Goal: Information Seeking & Learning: Learn about a topic

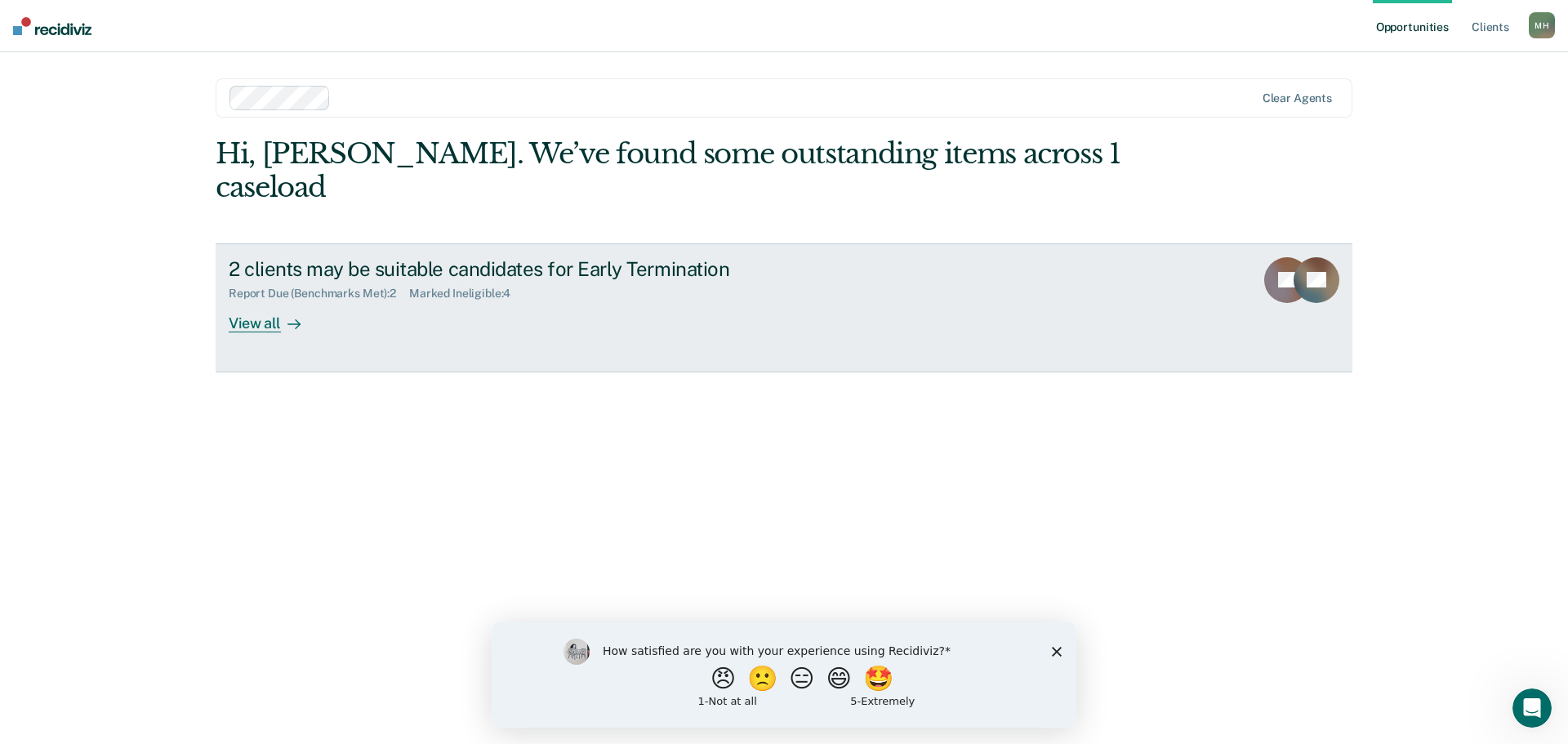
click at [274, 301] on div "View all" at bounding box center [274, 317] width 92 height 32
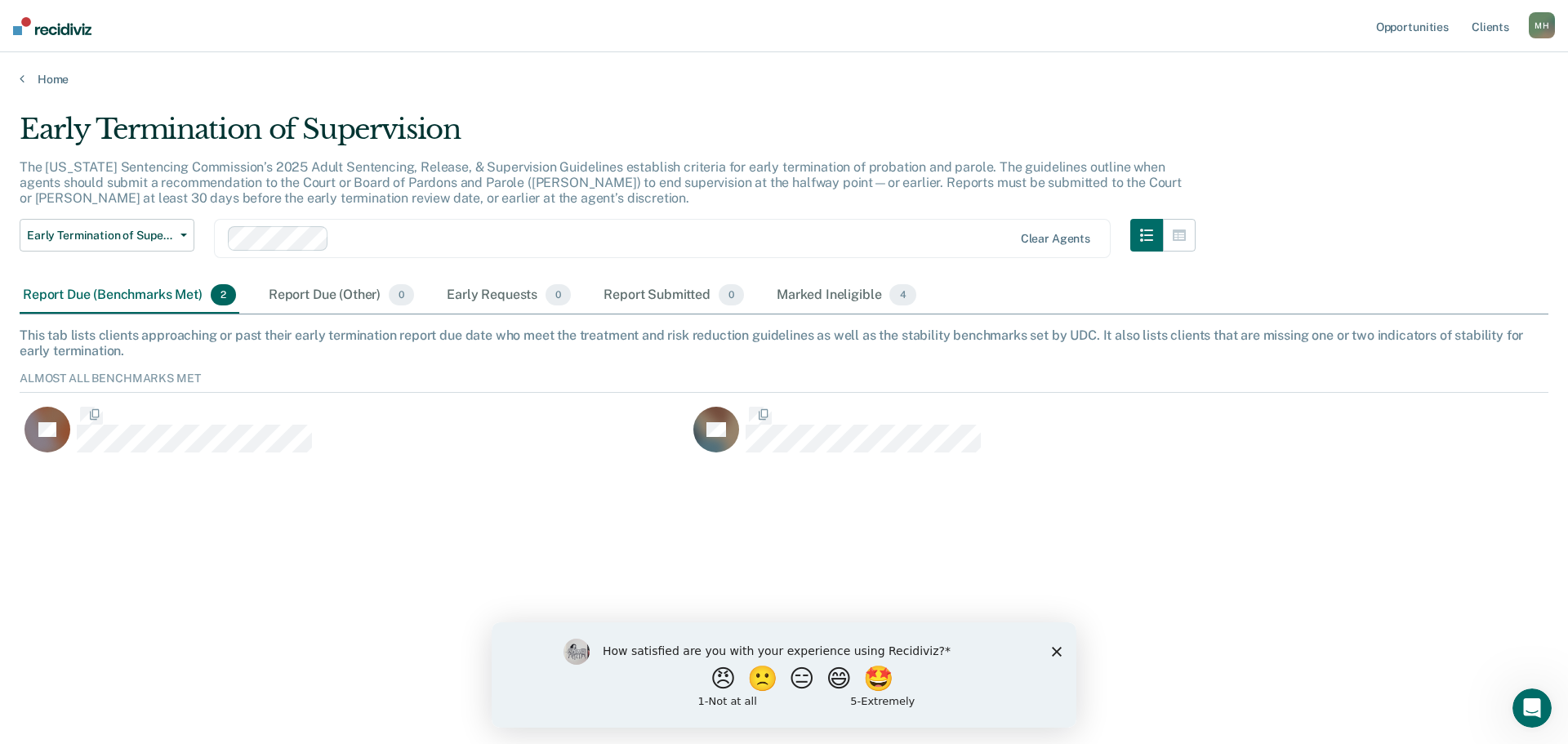
scroll to position [87, 1516]
click at [848, 304] on div "Marked Ineligible 4" at bounding box center [846, 295] width 146 height 36
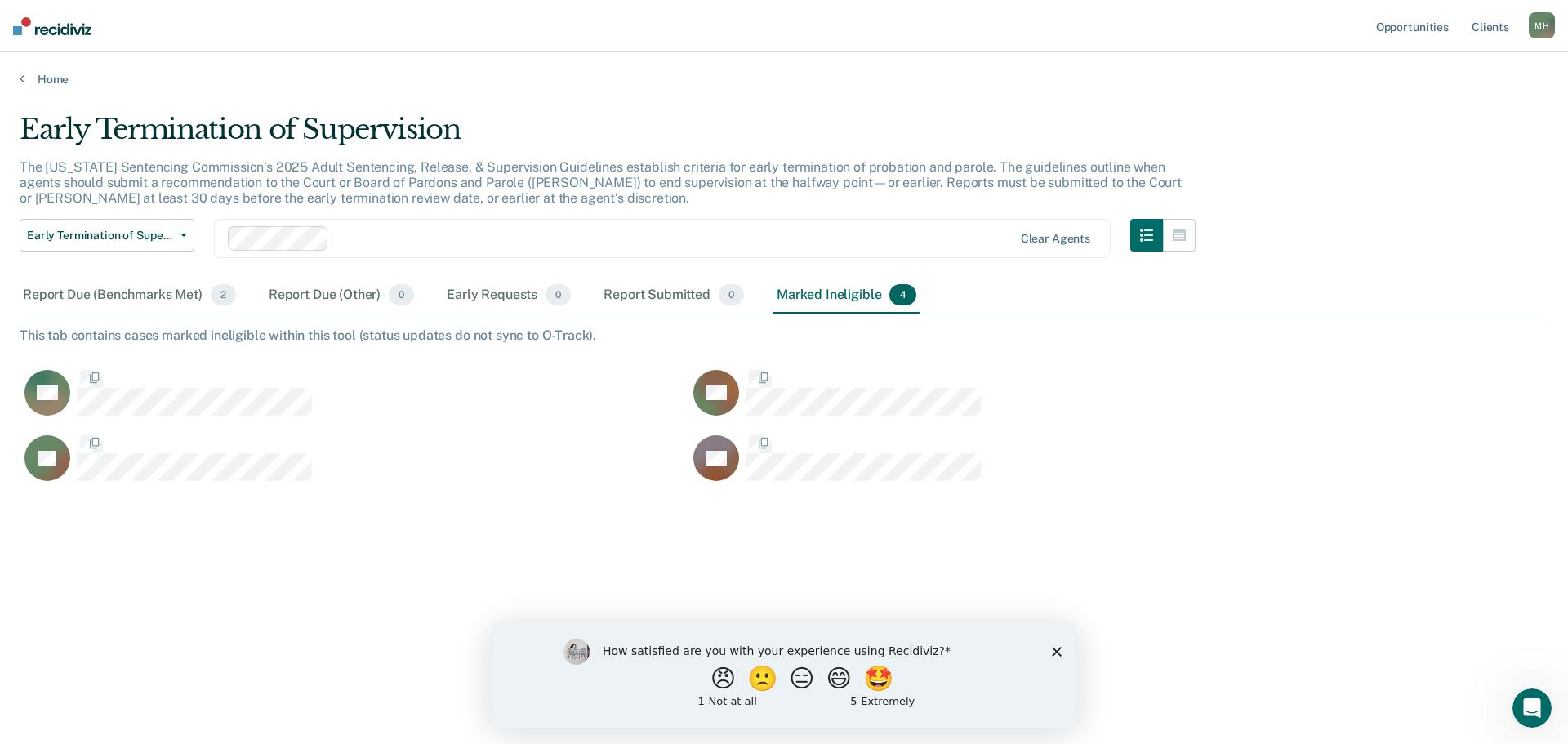
scroll to position [497, 1516]
click at [1048, 646] on div "How satisfied are you with your experience using Recidiviz? 😠 🙁 😑 😄 🤩 1 - Not a…" at bounding box center [784, 674] width 585 height 105
click at [1068, 651] on div "How satisfied are you with your experience using Recidiviz? 😠 🙁 😑 😄 🤩 1 - Not a…" at bounding box center [784, 674] width 585 height 105
click at [1059, 652] on polygon "Close survey" at bounding box center [1056, 650] width 10 height 10
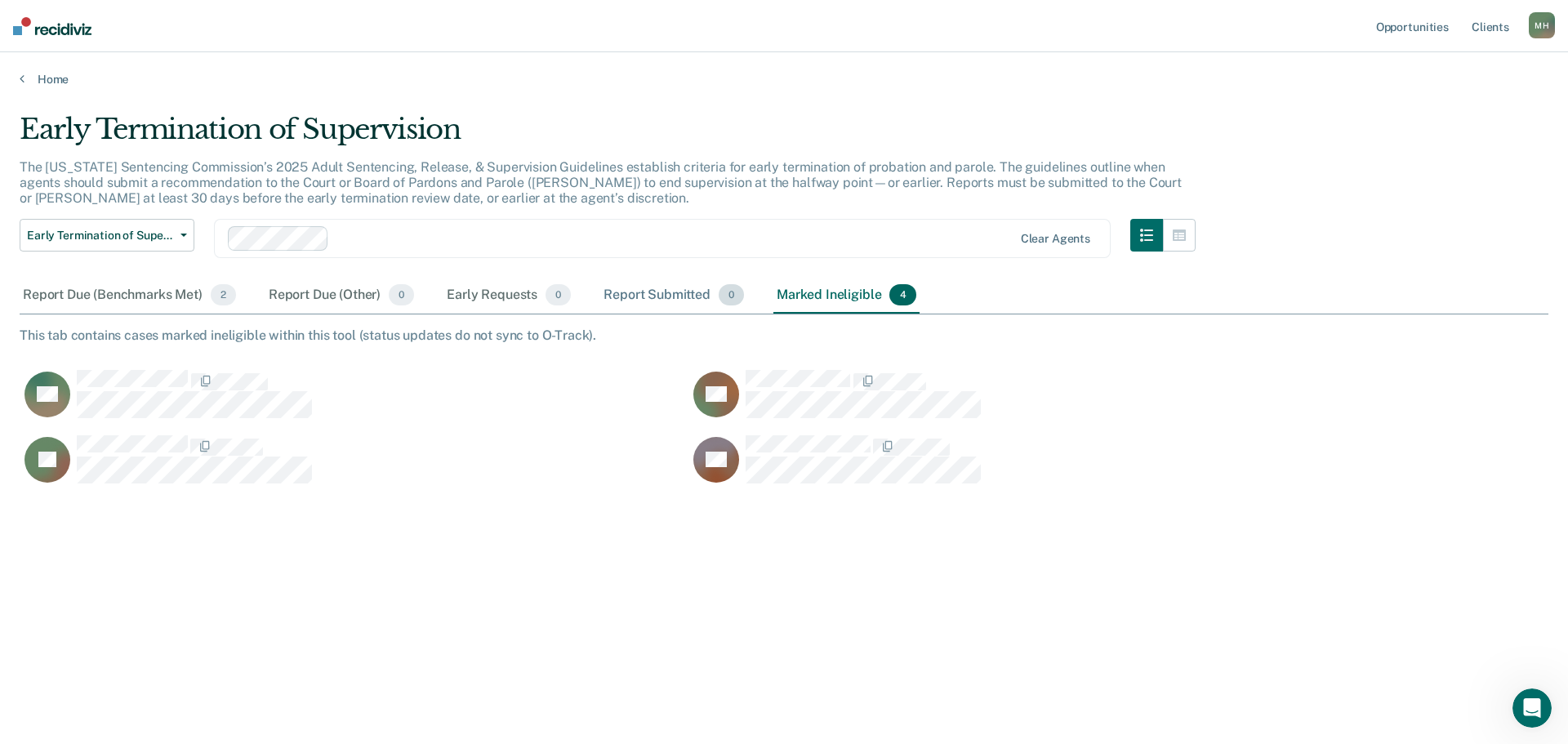
click at [620, 285] on div "Report Submitted 0" at bounding box center [673, 295] width 147 height 36
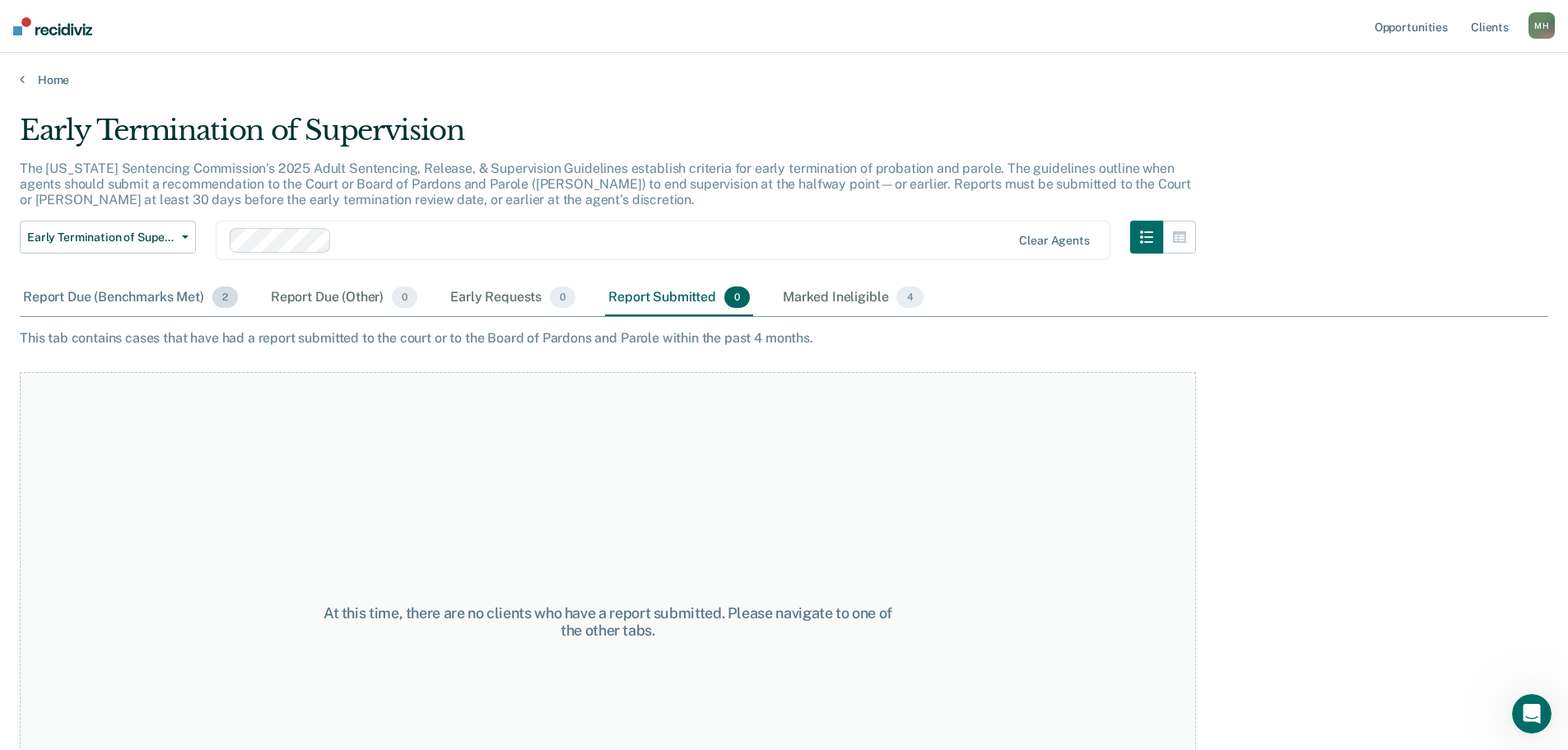
click at [210, 289] on div "Report Due (Benchmarks Met) 2" at bounding box center [130, 298] width 221 height 36
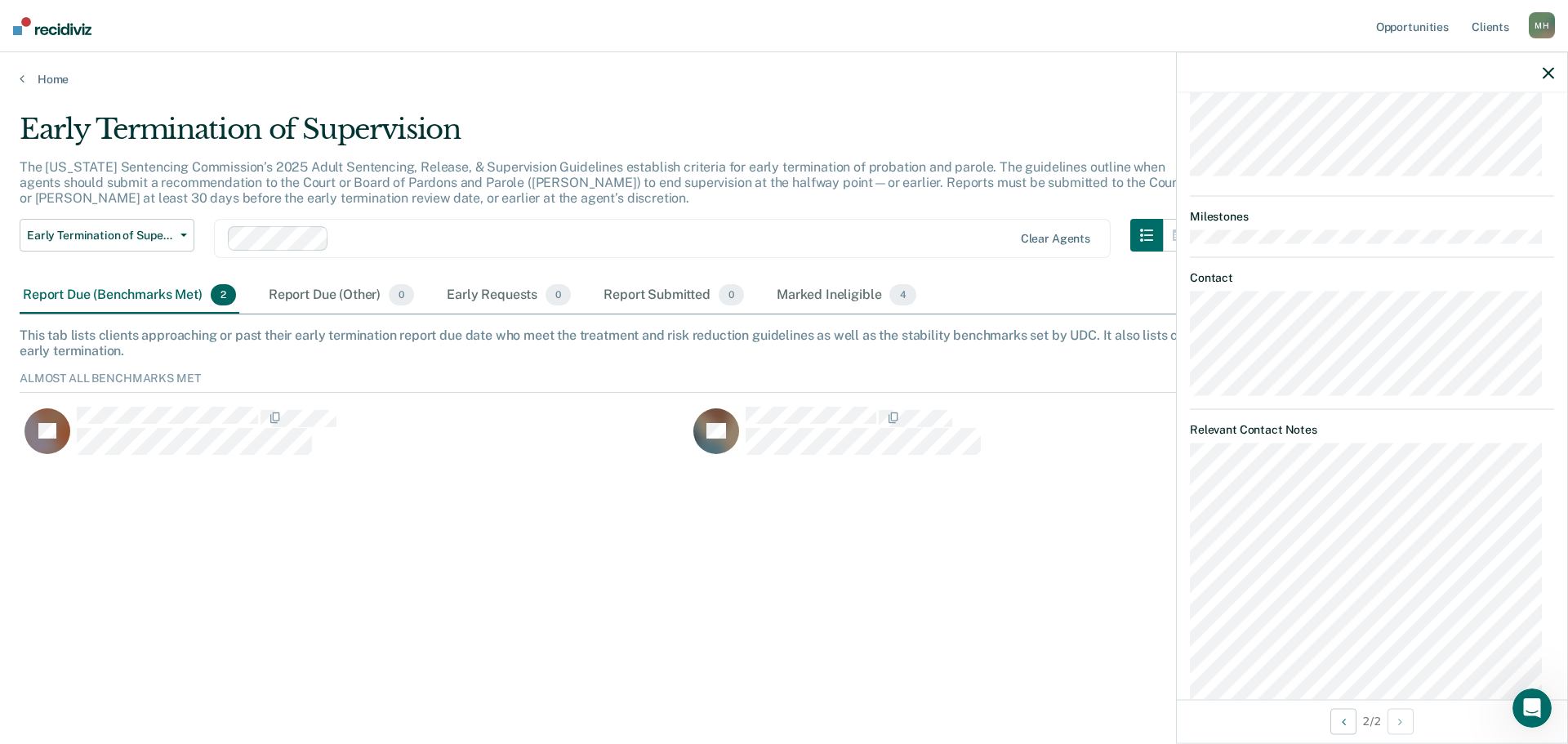
scroll to position [572, 0]
click at [1019, 596] on div "Early Termination of Supervision The [US_STATE] Sentencing Commission’s 2025 Ad…" at bounding box center [784, 367] width 1529 height 508
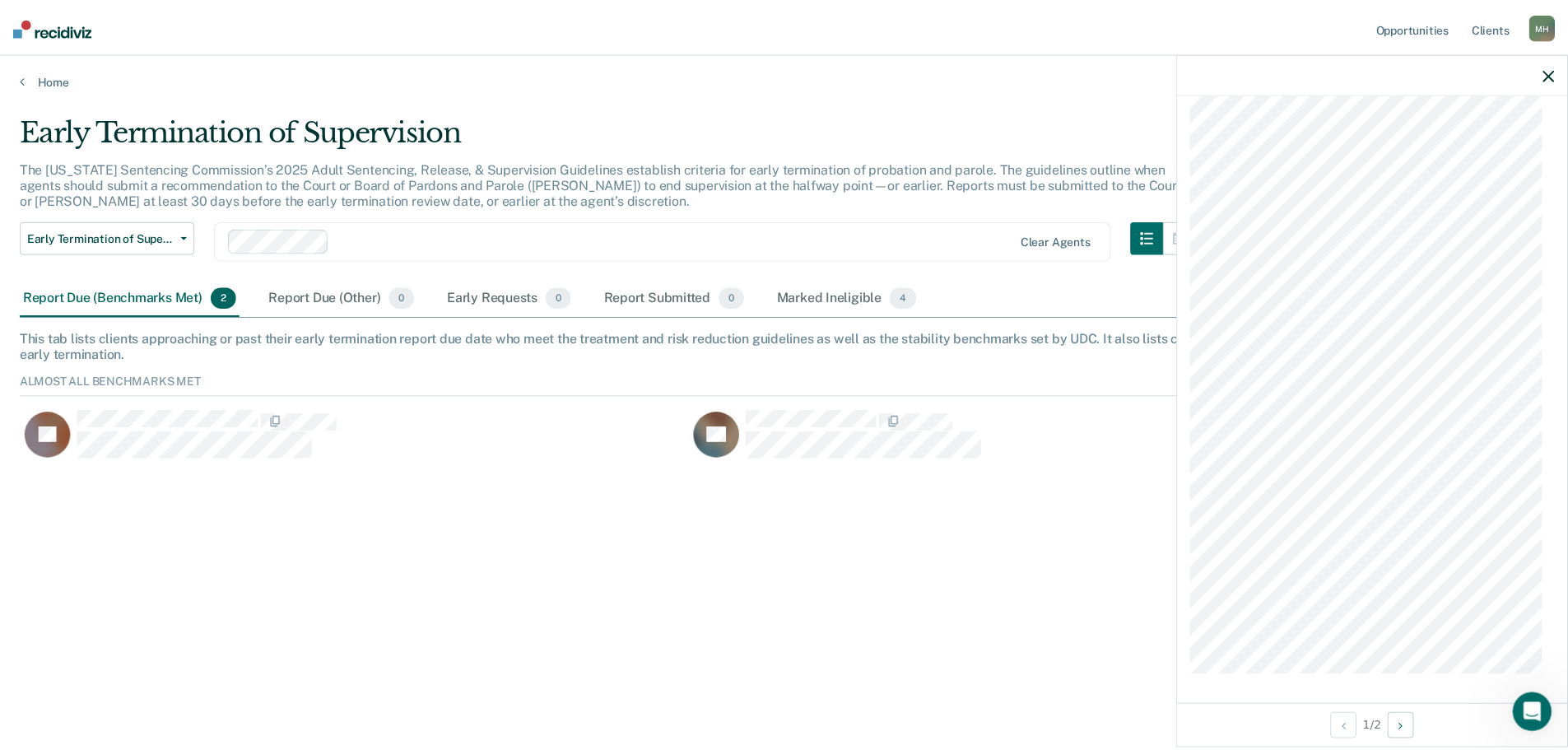
scroll to position [1027, 0]
click at [1108, 540] on div "Early Termination of Supervision The [US_STATE] Sentencing Commission’s 2025 Ad…" at bounding box center [790, 370] width 1541 height 513
click at [1558, 76] on icon "button" at bounding box center [1561, 73] width 12 height 12
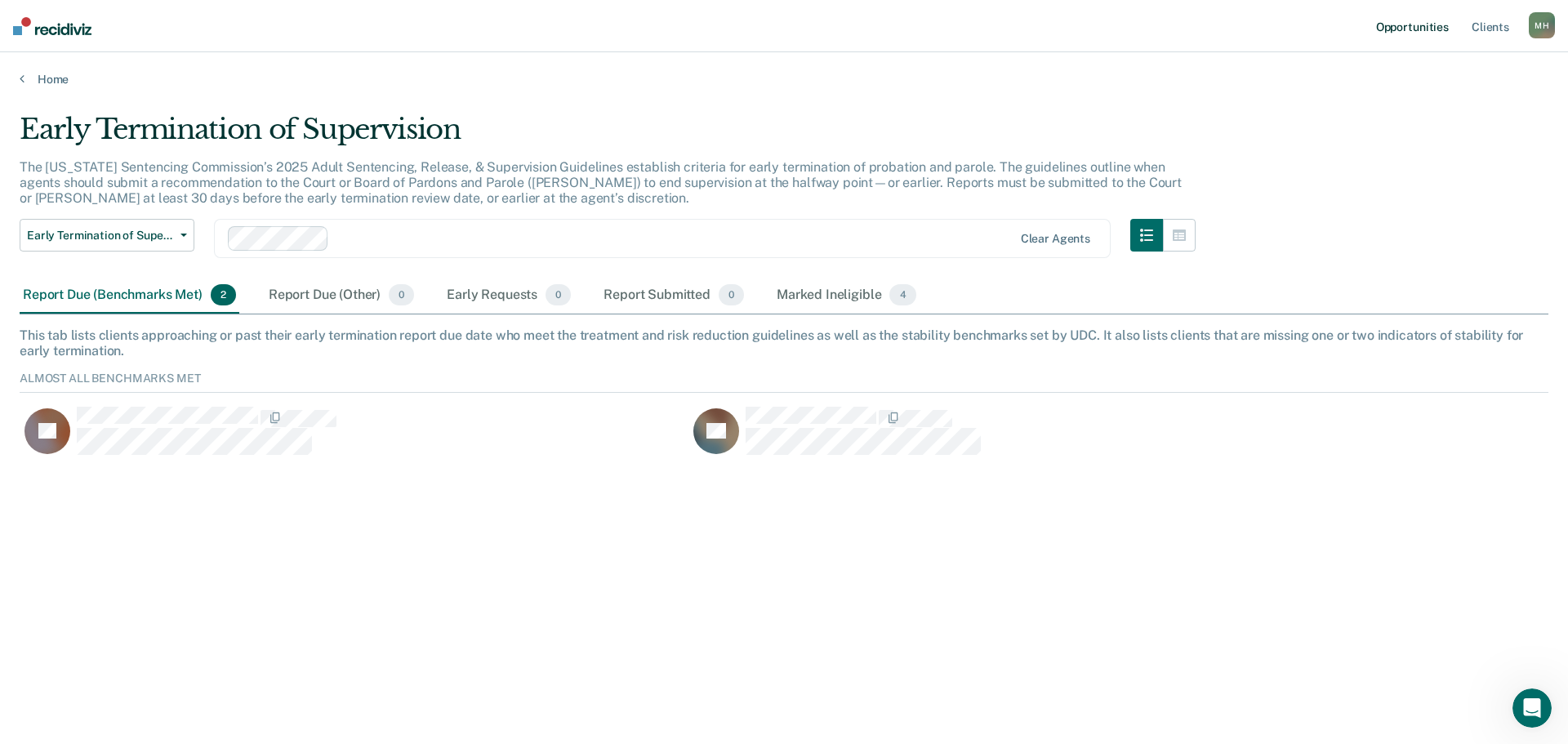
click at [1443, 35] on link "Opportunities" at bounding box center [1412, 26] width 79 height 53
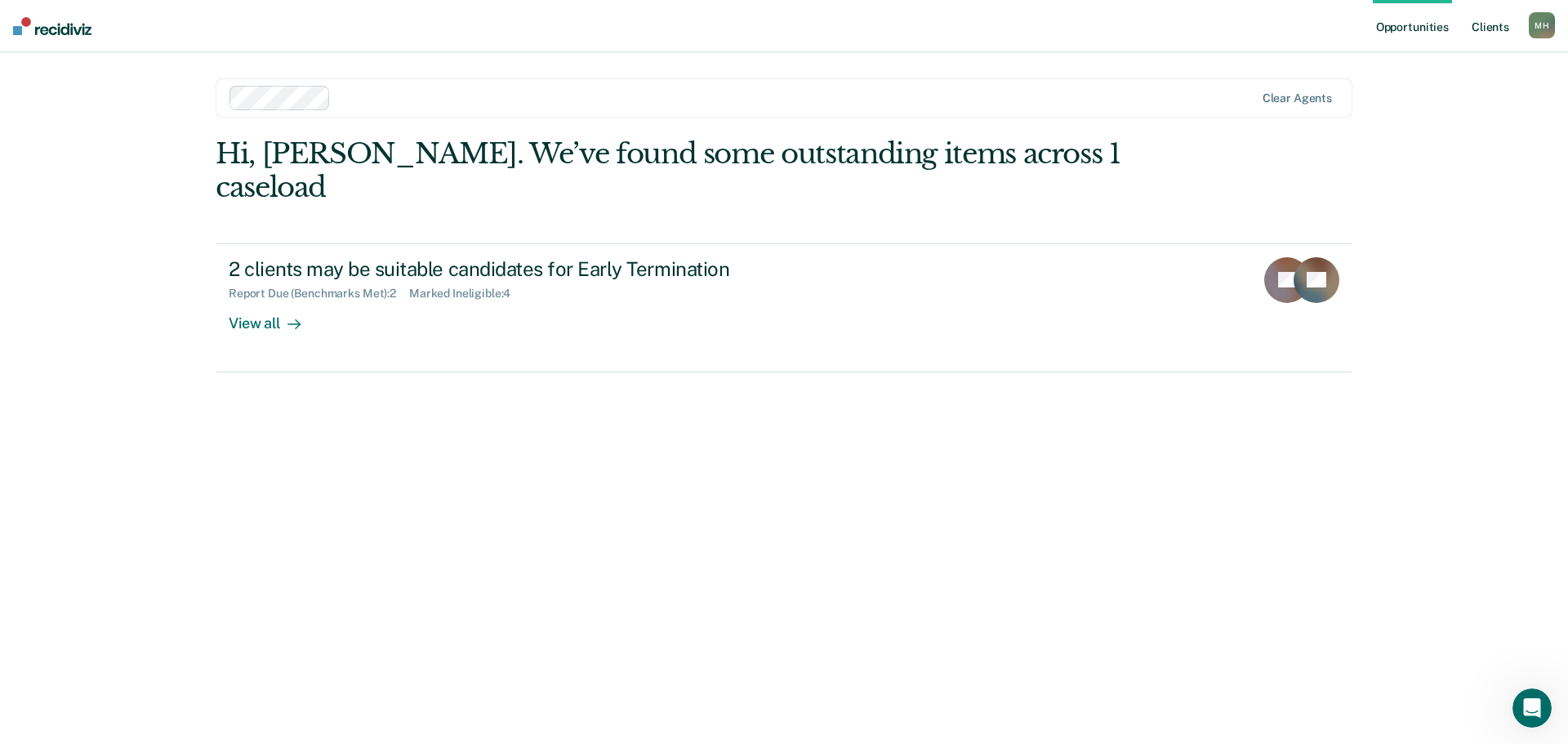
click at [1505, 30] on link "Client s" at bounding box center [1490, 26] width 44 height 53
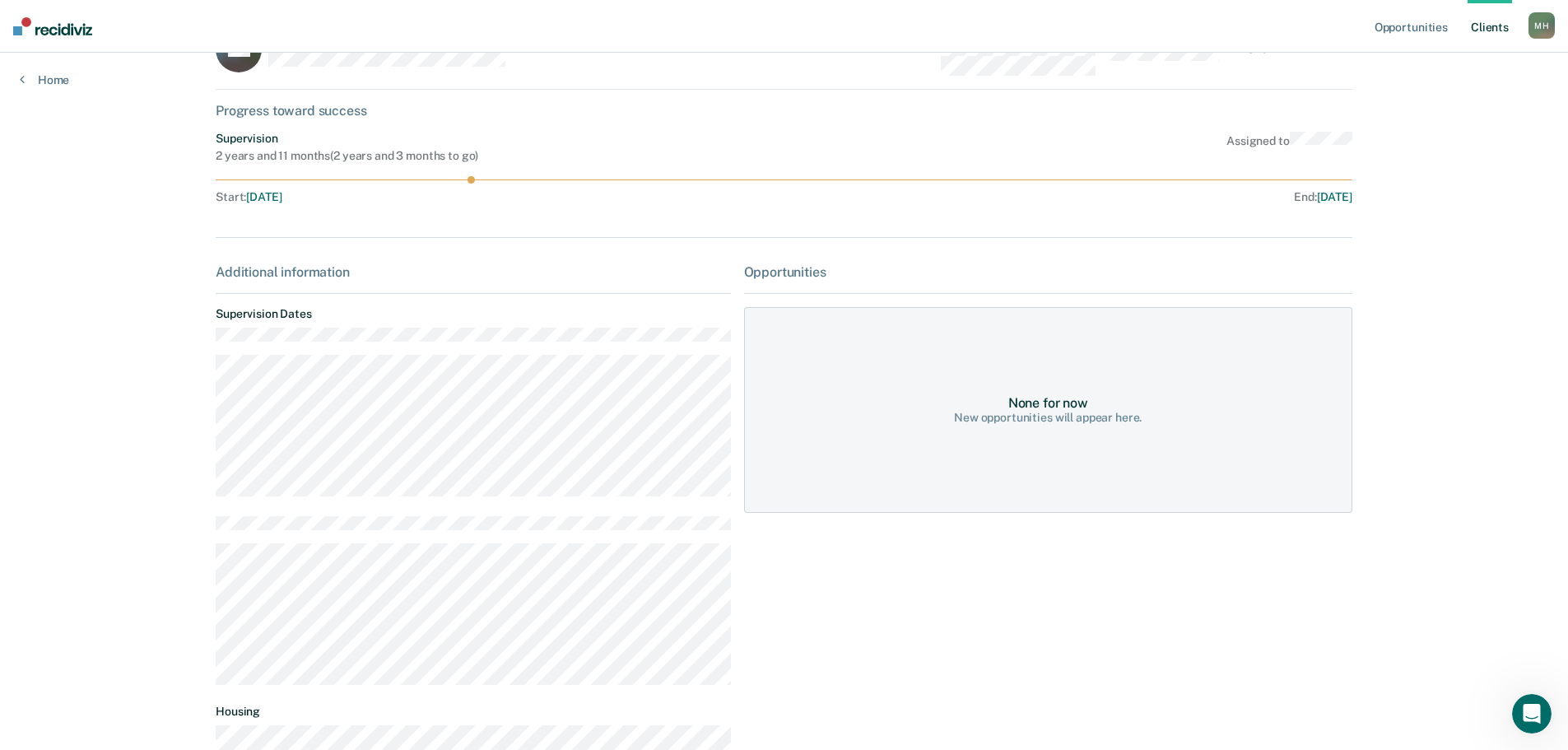
scroll to position [83, 0]
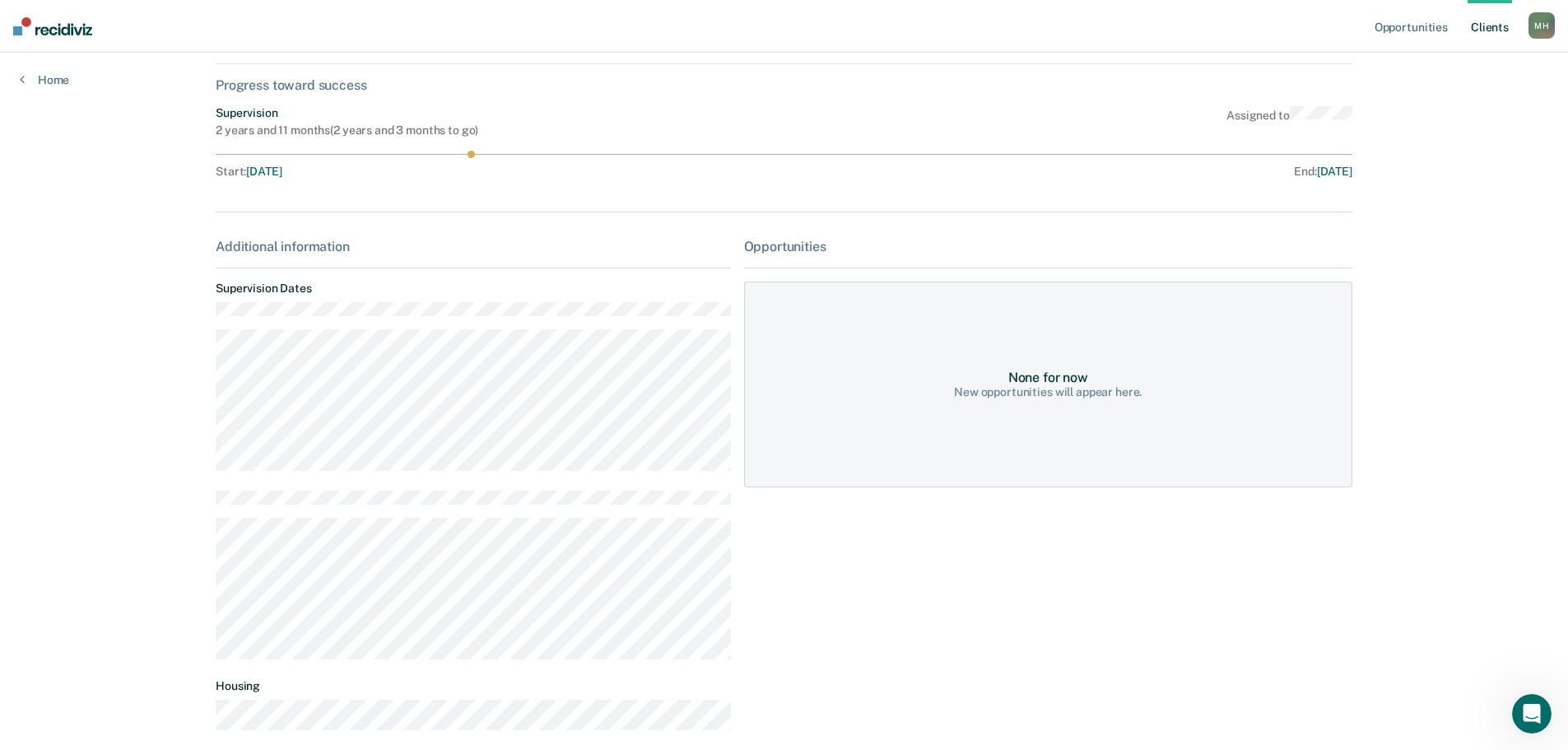
drag, startPoint x: 546, startPoint y: 396, endPoint x: 184, endPoint y: 441, distance: 364.8
click at [181, 441] on div "Opportunities Client s [PERSON_NAME] [PERSON_NAME] Profile How it works Log Out…" at bounding box center [784, 373] width 1568 height 912
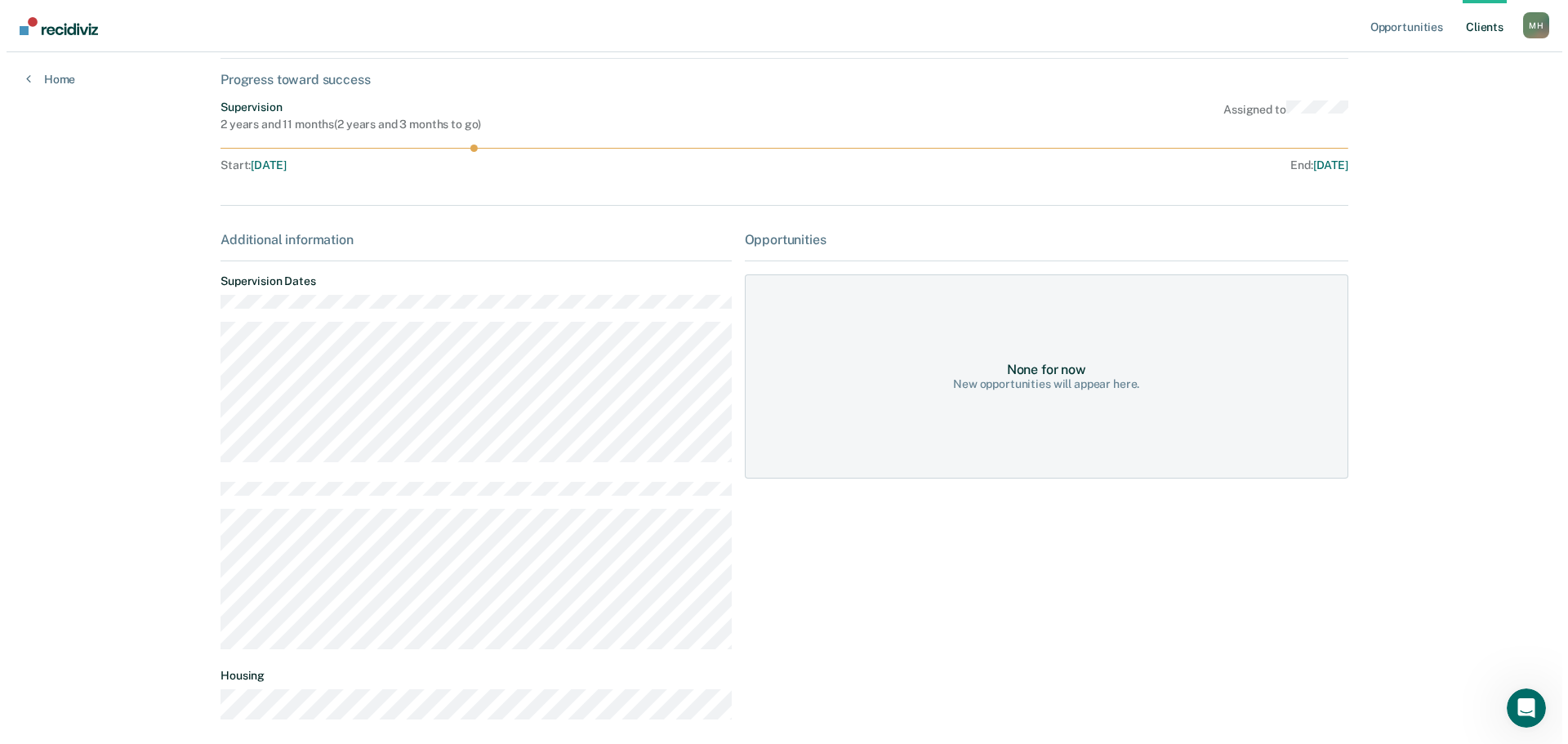
scroll to position [0, 0]
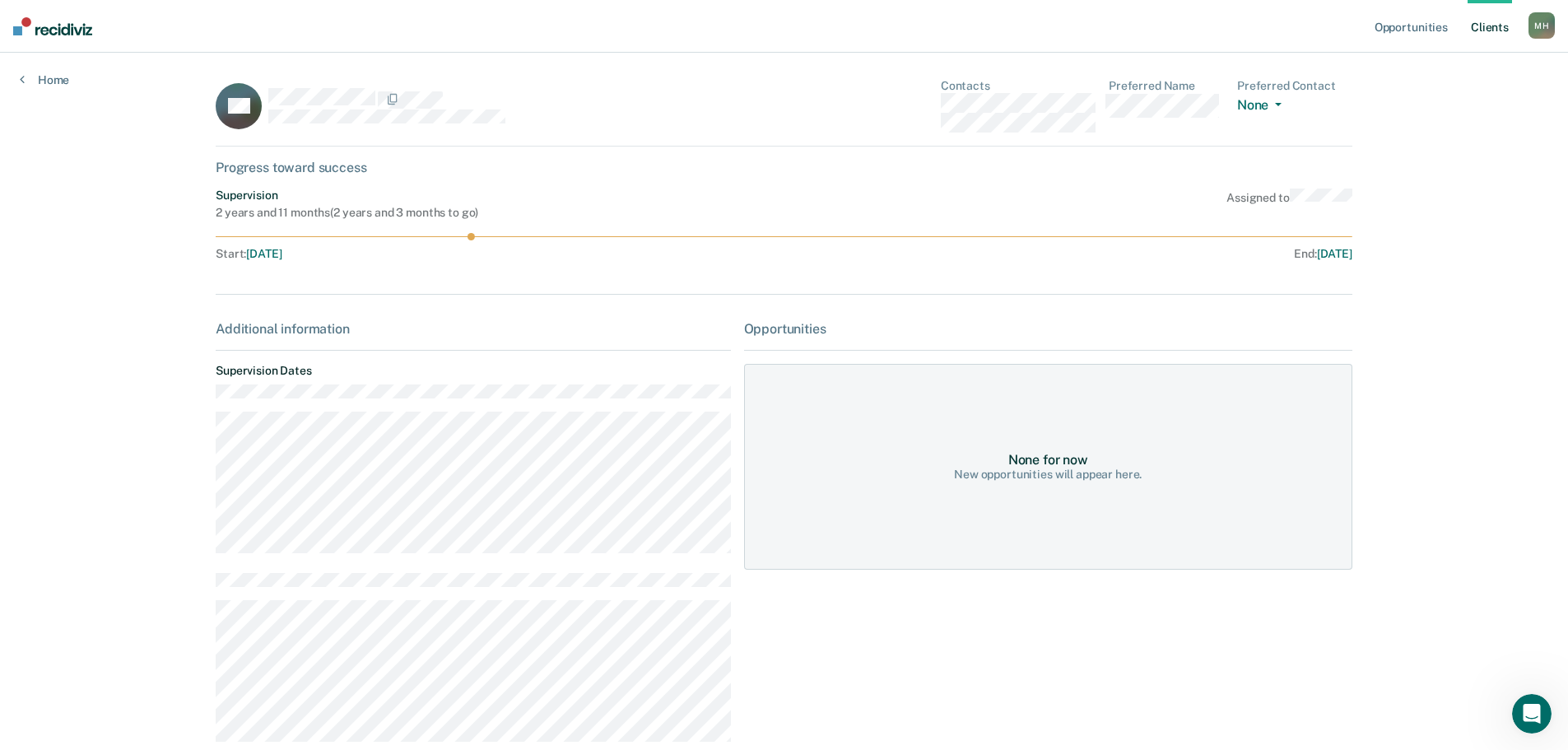
drag, startPoint x: 469, startPoint y: 239, endPoint x: 1097, endPoint y: 239, distance: 628.0
click at [1097, 239] on icon at bounding box center [784, 237] width 1136 height 7
click at [43, 85] on link "Home" at bounding box center [44, 80] width 49 height 14
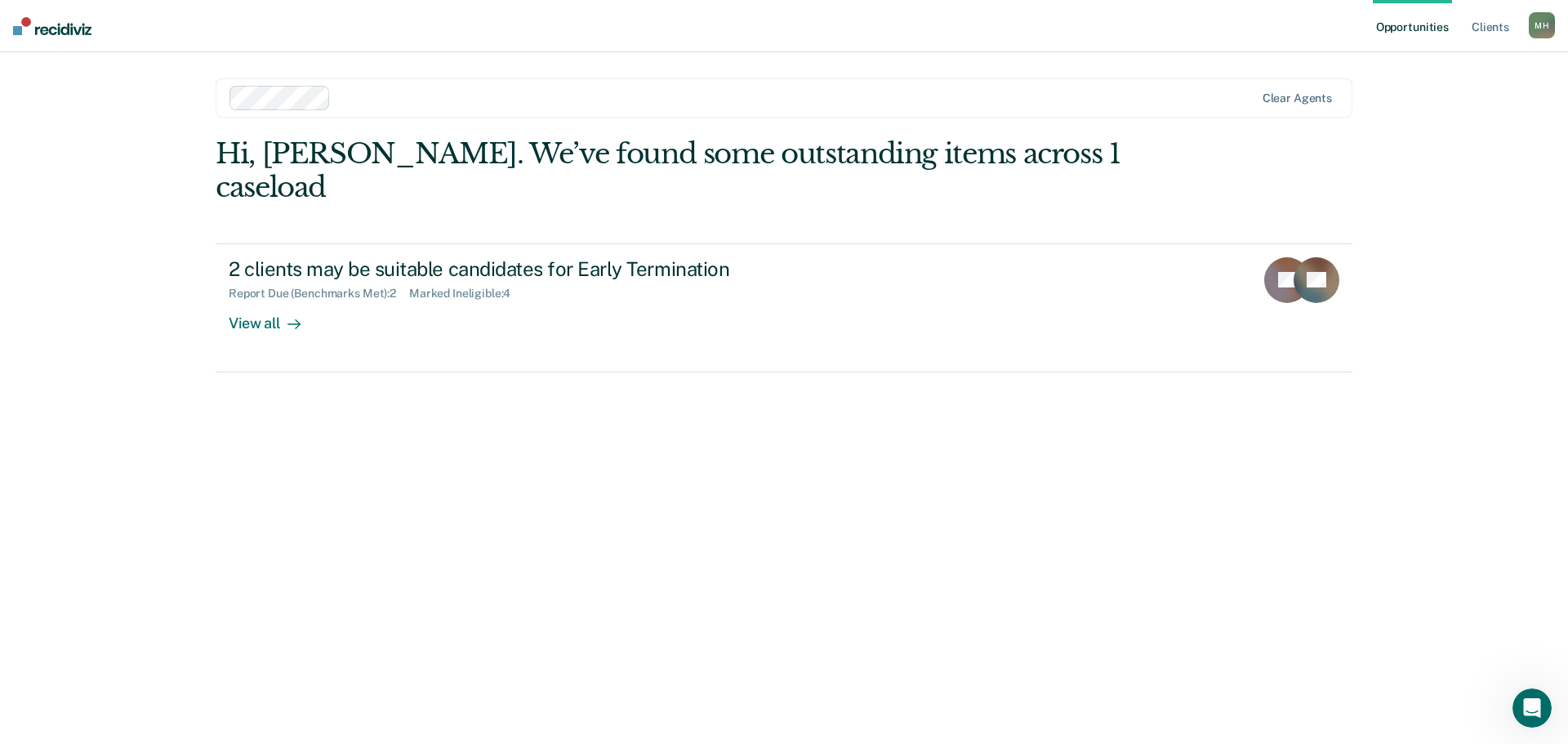
click at [64, 35] on nav "Opportunities Client s [PERSON_NAME] [PERSON_NAME] Profile How it works Log Out" at bounding box center [784, 26] width 1568 height 53
click at [21, 27] on img at bounding box center [53, 26] width 78 height 18
click at [42, 34] on img at bounding box center [53, 26] width 78 height 18
